Goal: Information Seeking & Learning: Learn about a topic

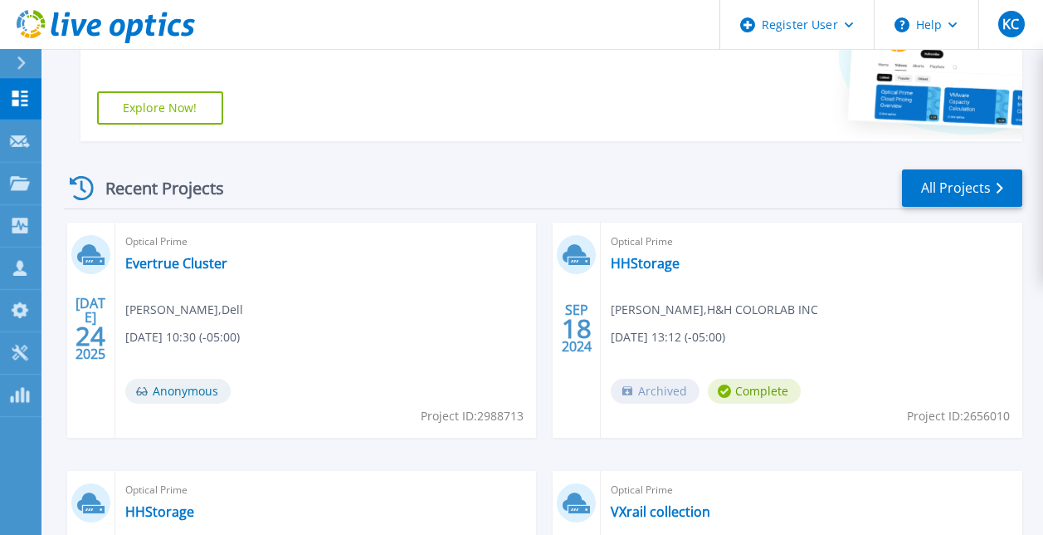
scroll to position [456, 0]
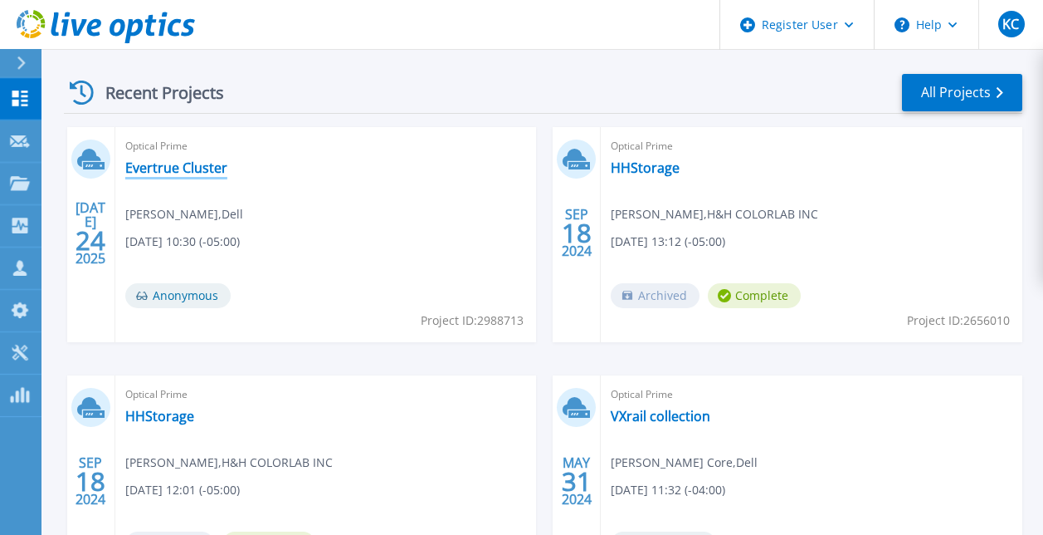
click at [190, 169] on link "Evertrue Cluster" at bounding box center [176, 167] width 102 height 17
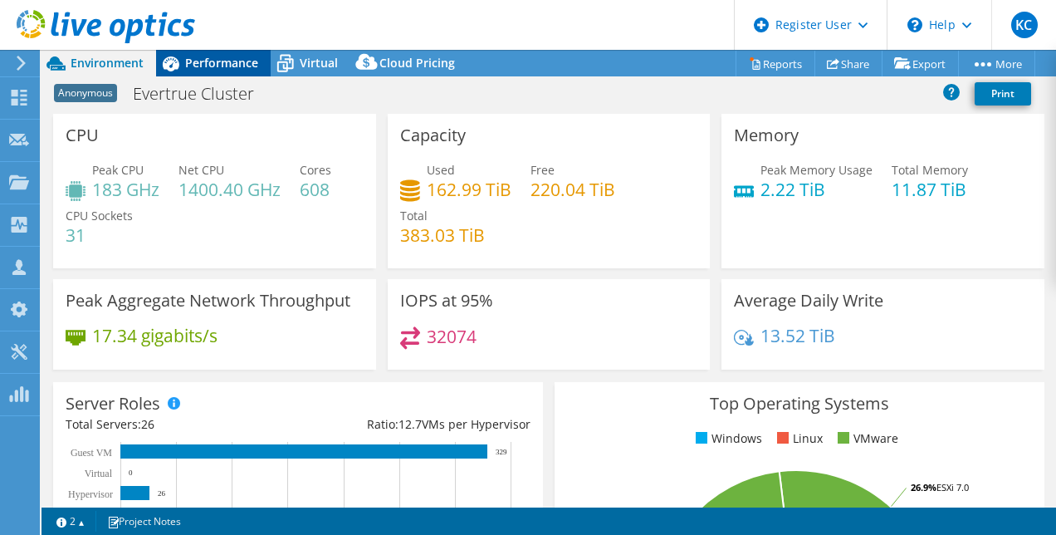
click at [211, 66] on span "Performance" at bounding box center [221, 63] width 73 height 16
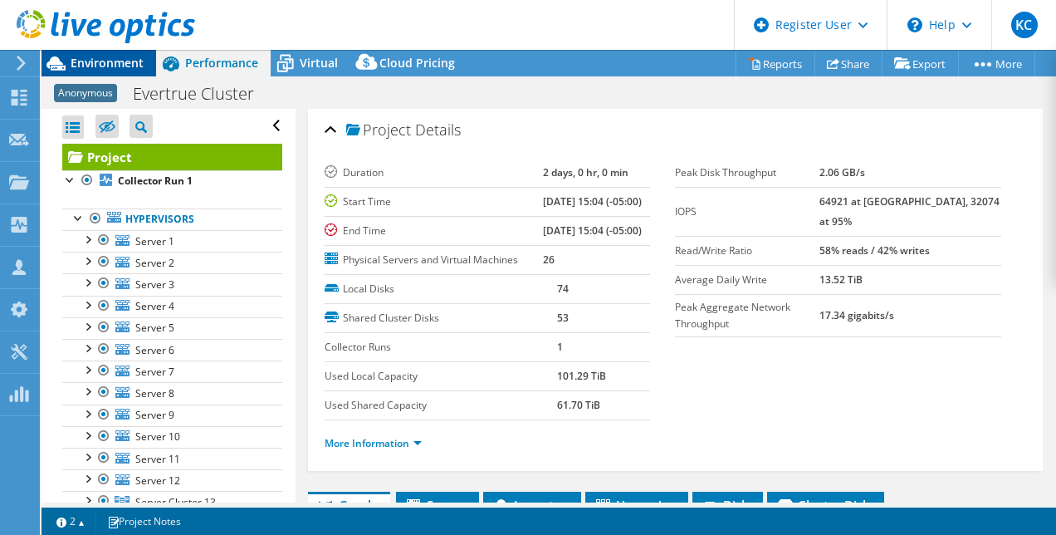
click at [126, 68] on span "Environment" at bounding box center [107, 63] width 73 height 16
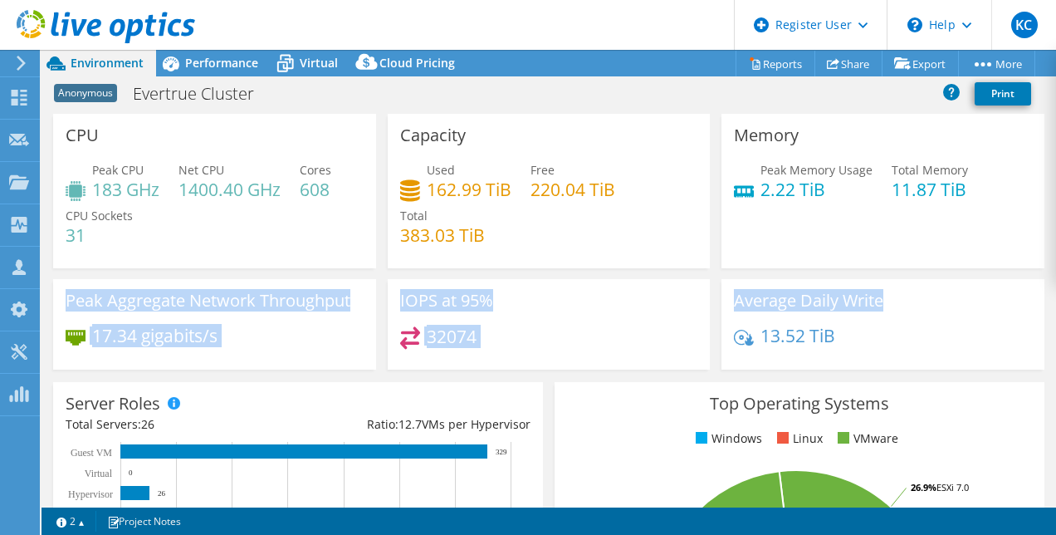
drag, startPoint x: 1047, startPoint y: 175, endPoint x: 1026, endPoint y: 195, distance: 28.8
click at [1026, 195] on div "CPU Peak CPU 183 GHz Net CPU 1400.40 GHz Cores 608 CPU Sockets 31 Capacity Used…" at bounding box center [548, 247] width 1003 height 266
click at [1031, 199] on div "Memory Peak Memory Usage 2.22 TiB Total Memory 11.87 TiB" at bounding box center [882, 191] width 323 height 154
